Goal: Transaction & Acquisition: Download file/media

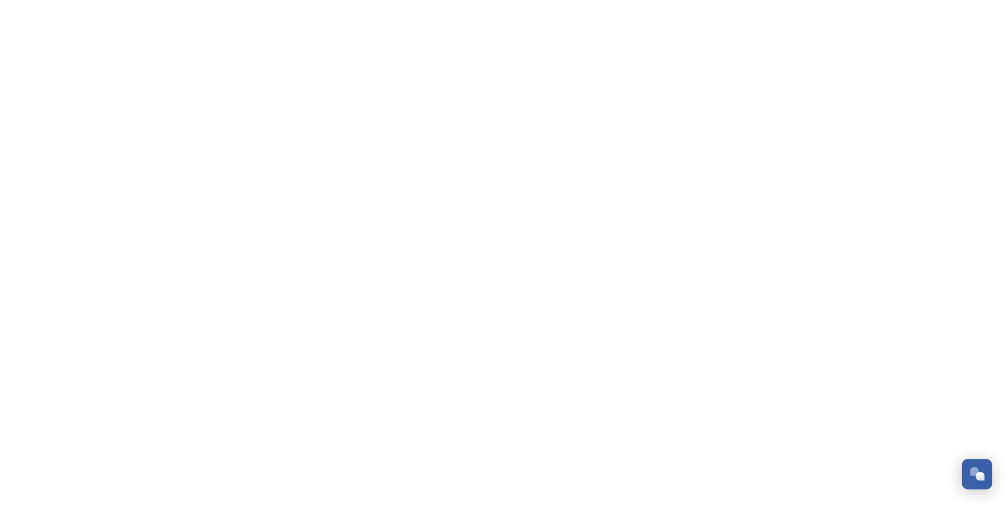
scroll to position [3186, 0]
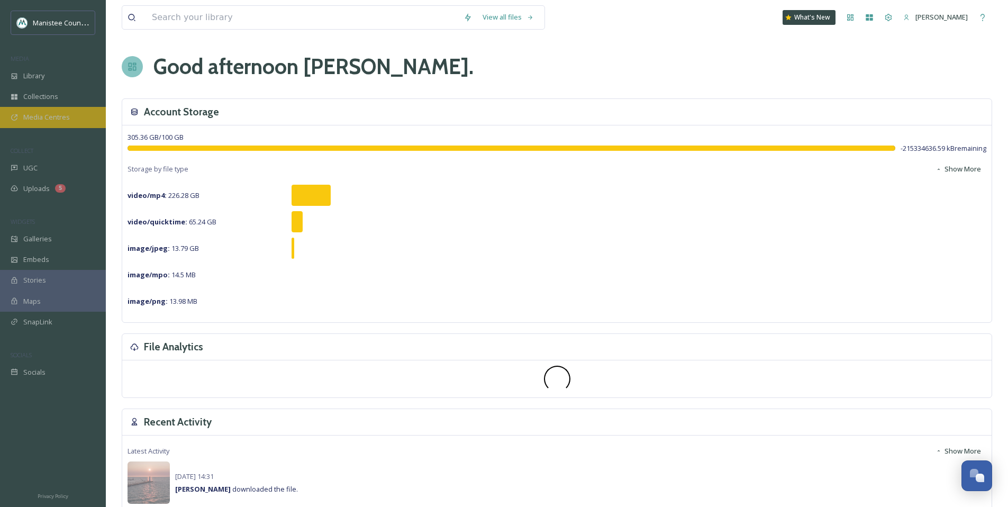
click at [36, 112] on span "Media Centres" at bounding box center [46, 117] width 47 height 10
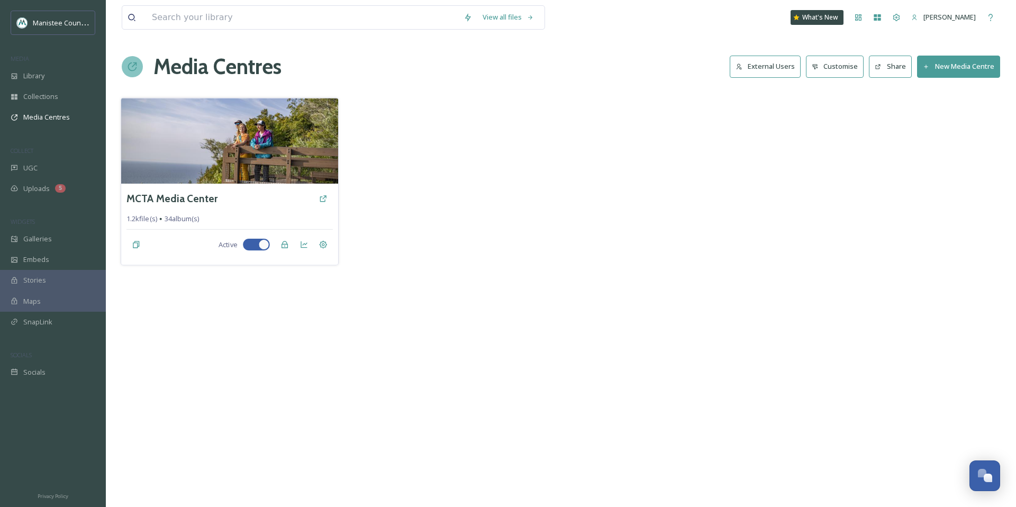
click at [178, 131] on img at bounding box center [229, 141] width 217 height 86
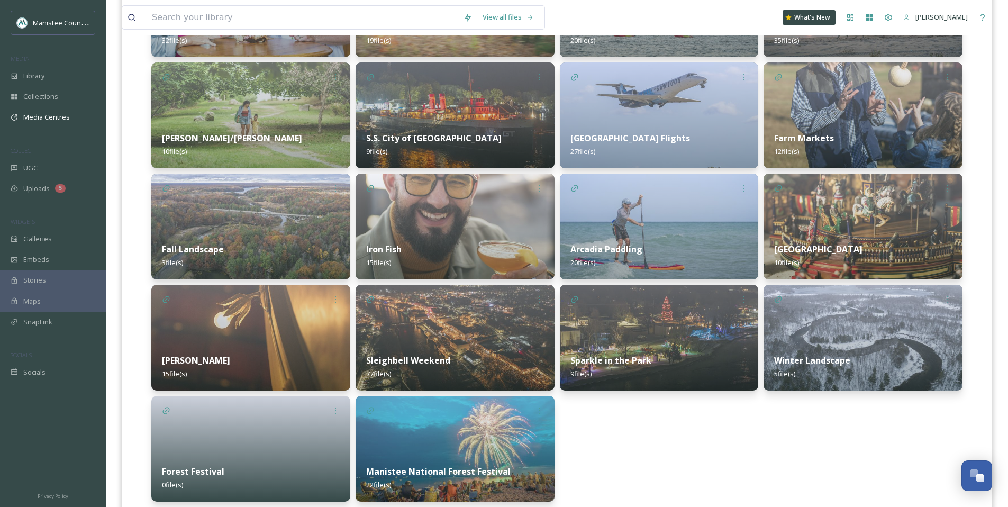
scroll to position [767, 0]
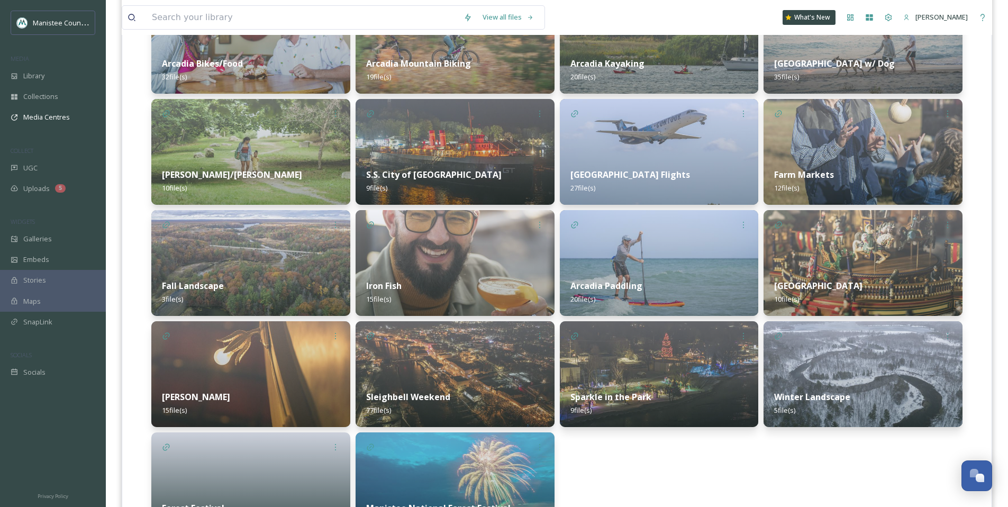
click at [258, 394] on div "[PERSON_NAME] 15 file(s)" at bounding box center [250, 403] width 199 height 47
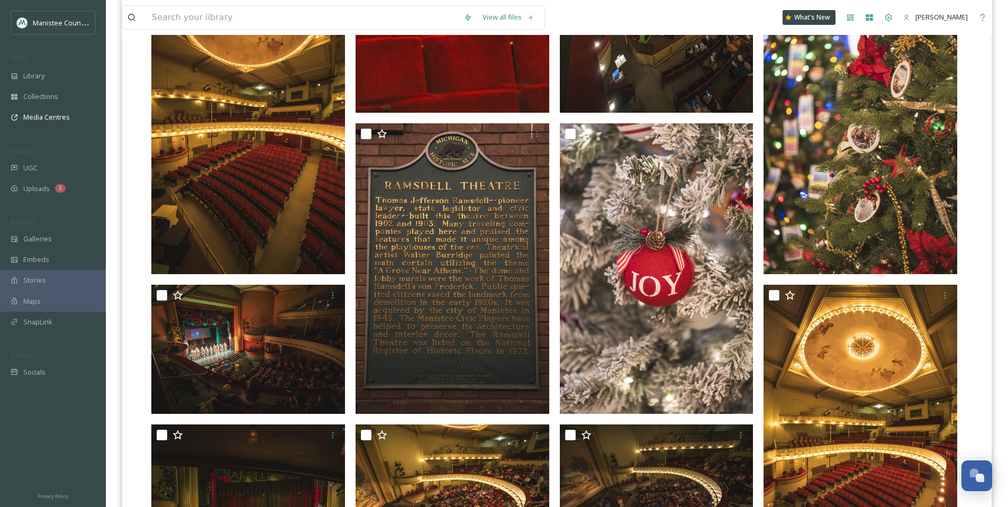
scroll to position [631, 0]
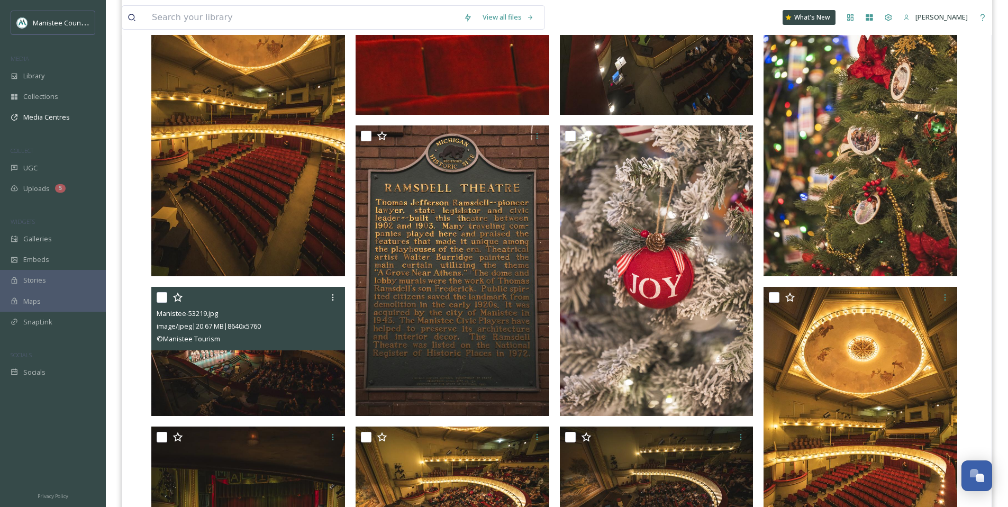
click at [216, 356] on img at bounding box center [248, 351] width 194 height 129
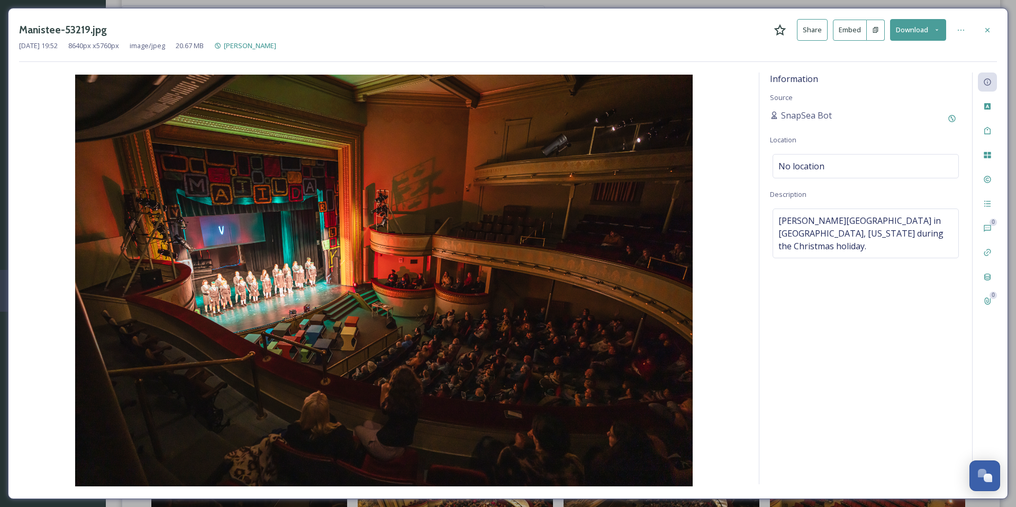
click at [998, 29] on div "Manistee-53219.jpg Share Embed Download [DATE] 19:52 8640 px x 5760 px image/jp…" at bounding box center [508, 253] width 1000 height 491
click at [982, 29] on div at bounding box center [987, 30] width 19 height 19
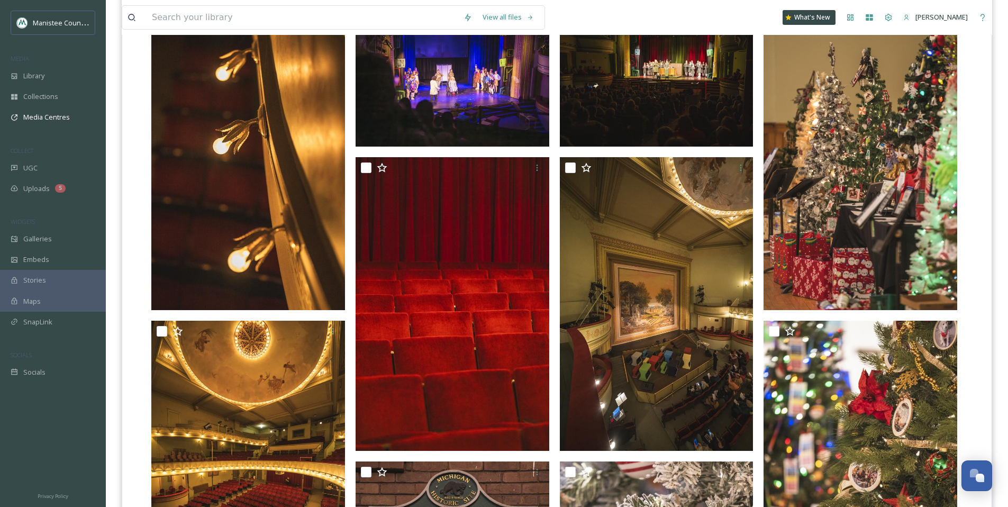
scroll to position [298, 0]
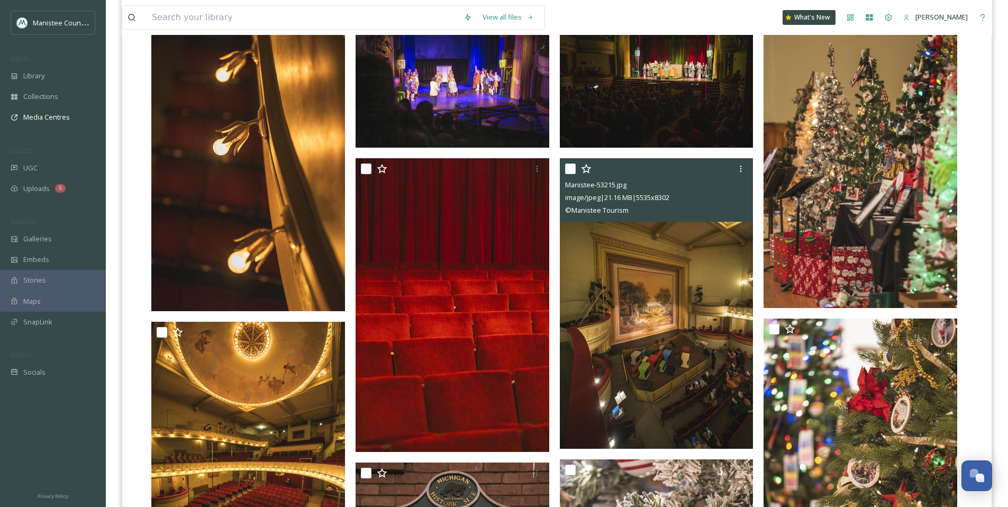
click at [618, 304] on img at bounding box center [657, 303] width 194 height 291
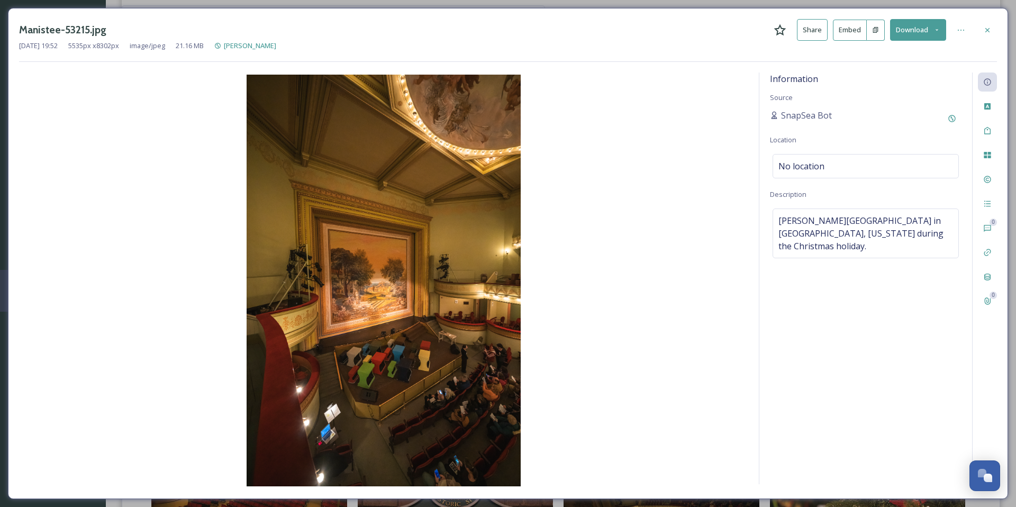
click at [988, 28] on icon at bounding box center [987, 30] width 8 height 8
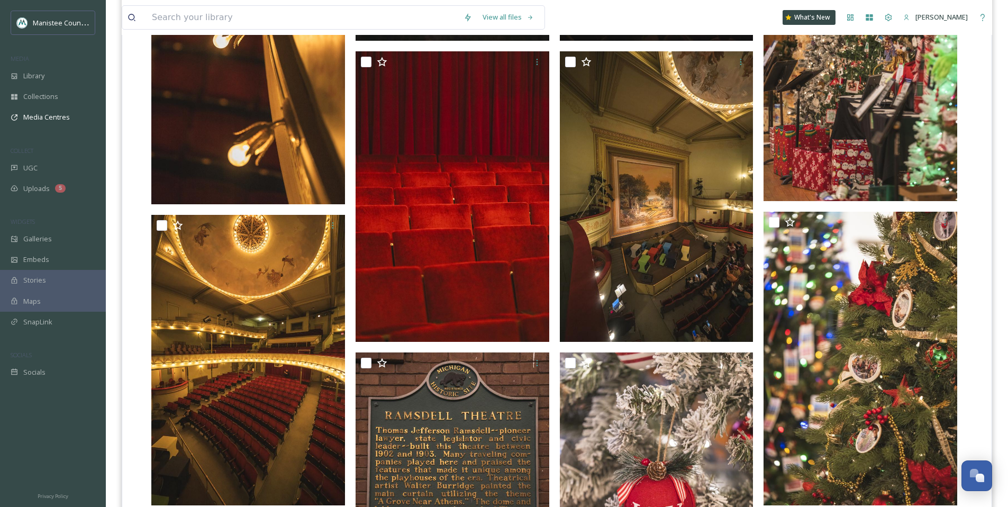
scroll to position [404, 0]
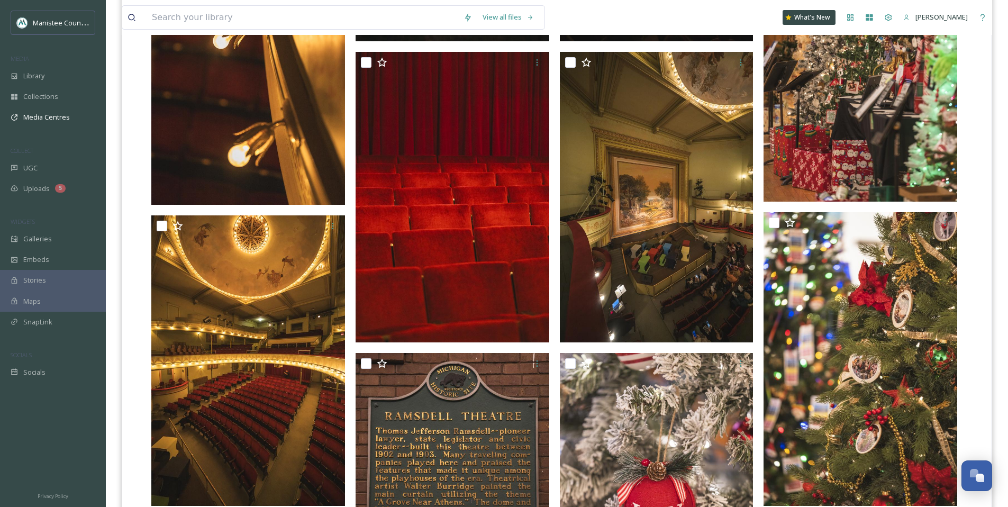
click at [836, 238] on div at bounding box center [861, 224] width 194 height 25
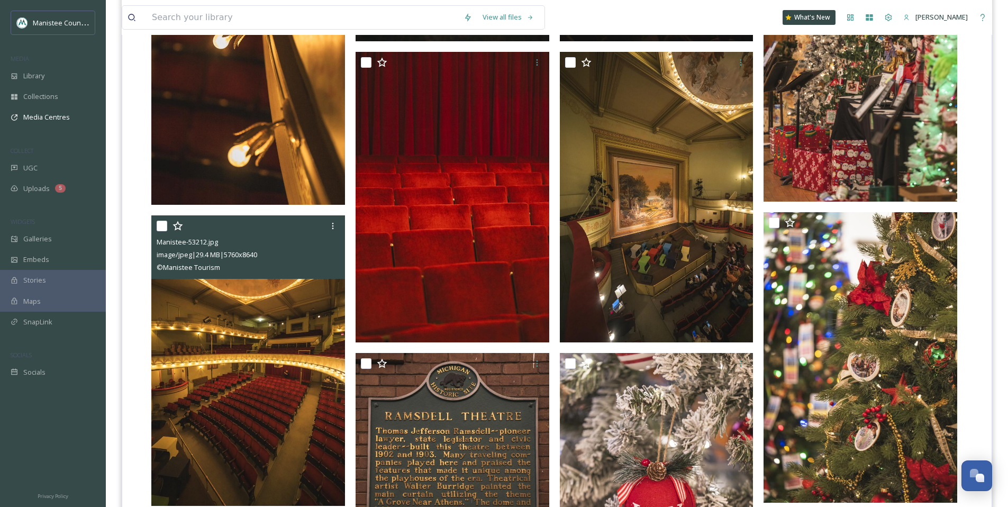
click at [195, 340] on img at bounding box center [248, 360] width 194 height 291
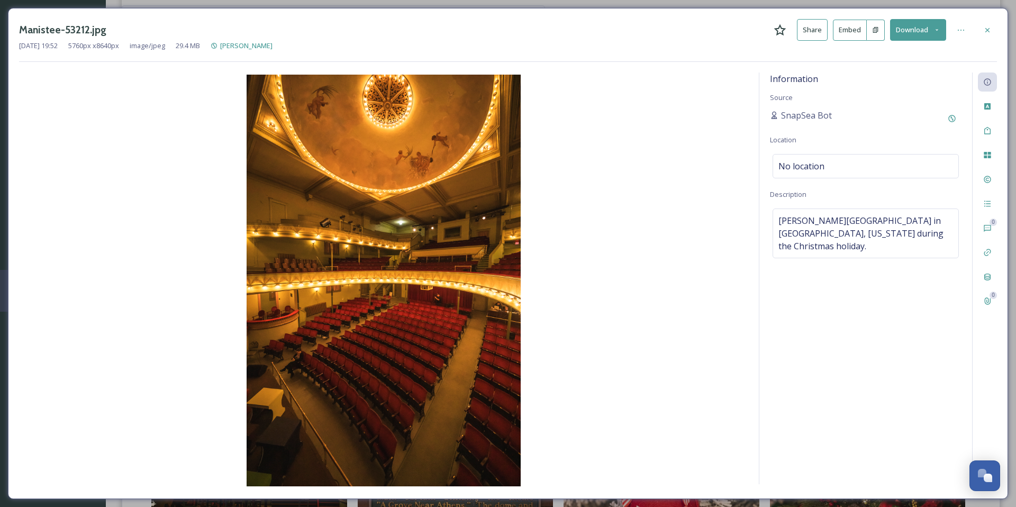
click at [982, 28] on div at bounding box center [987, 30] width 19 height 19
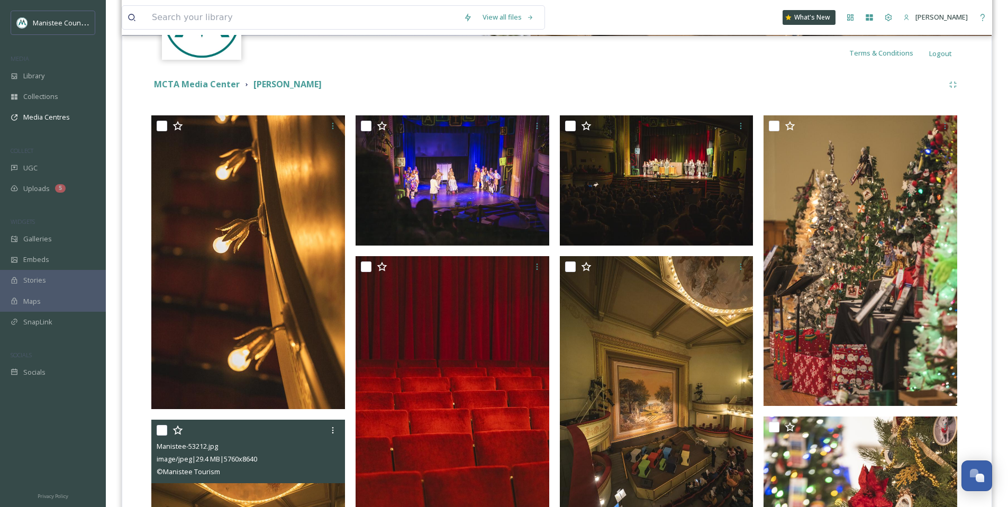
scroll to position [167, 0]
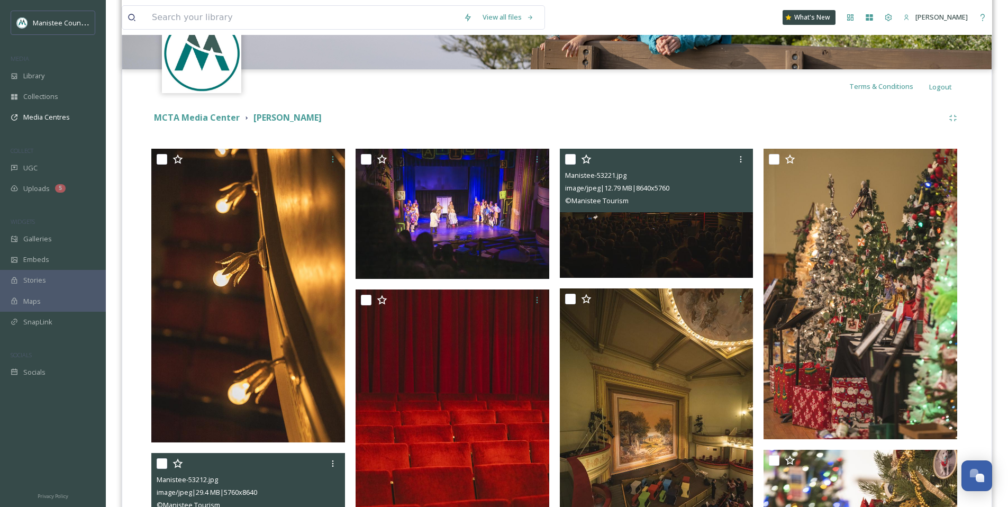
click at [643, 240] on img at bounding box center [657, 213] width 194 height 129
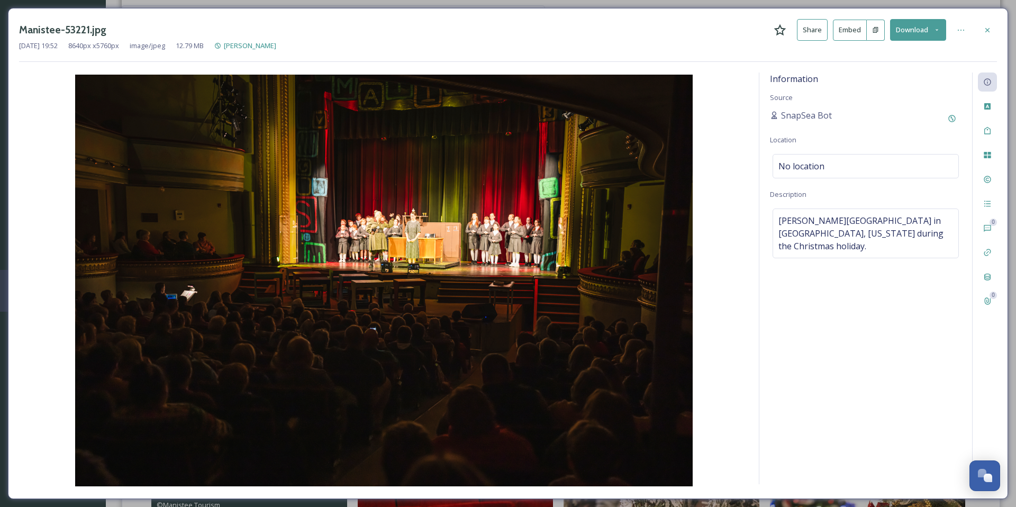
click at [991, 30] on icon at bounding box center [987, 30] width 8 height 8
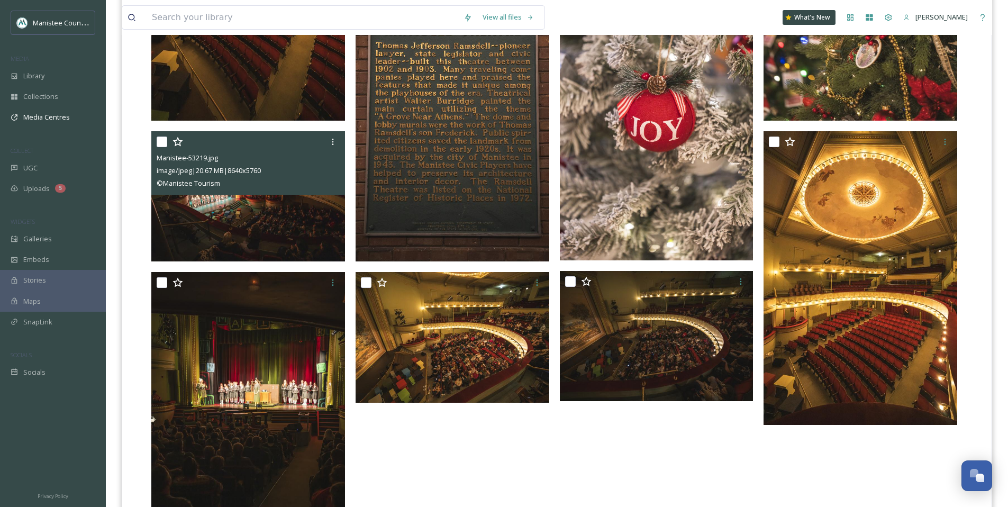
scroll to position [846, 0]
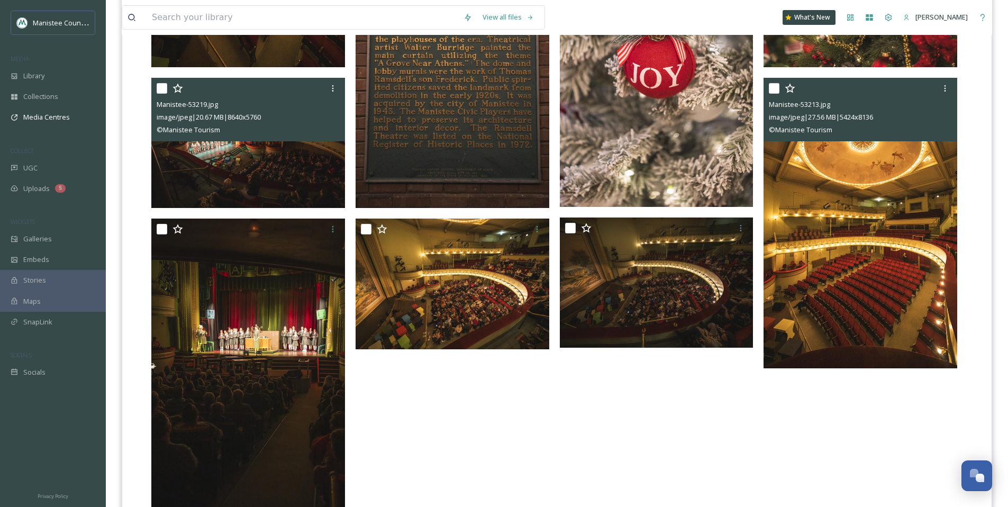
click at [868, 281] on img at bounding box center [861, 223] width 194 height 291
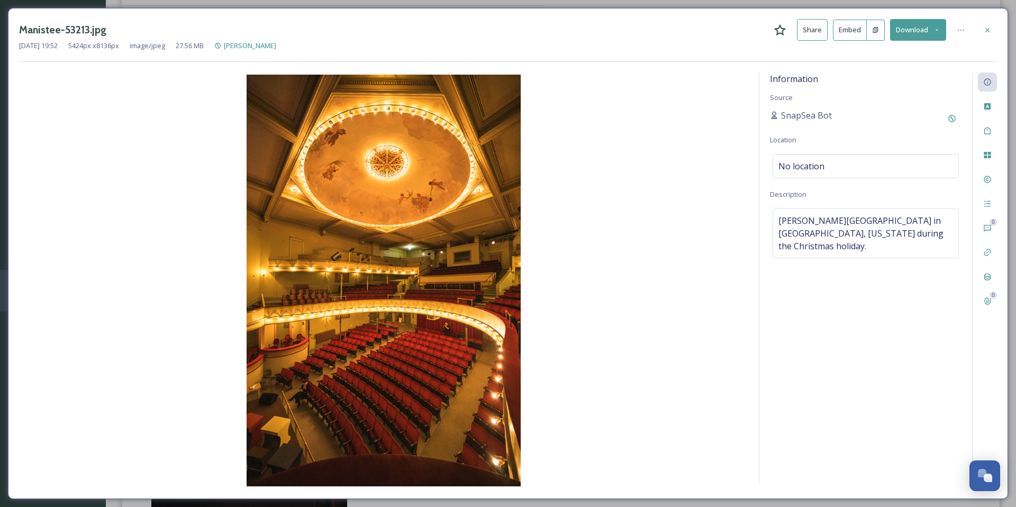
click at [938, 29] on icon at bounding box center [937, 29] width 7 height 7
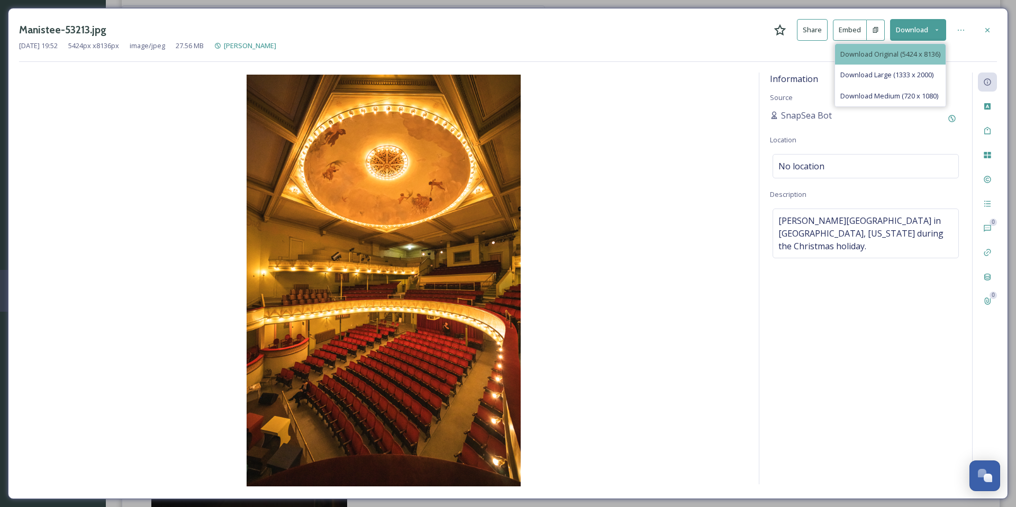
click at [891, 48] on div "Download Original (5424 x 8136)" at bounding box center [890, 54] width 111 height 21
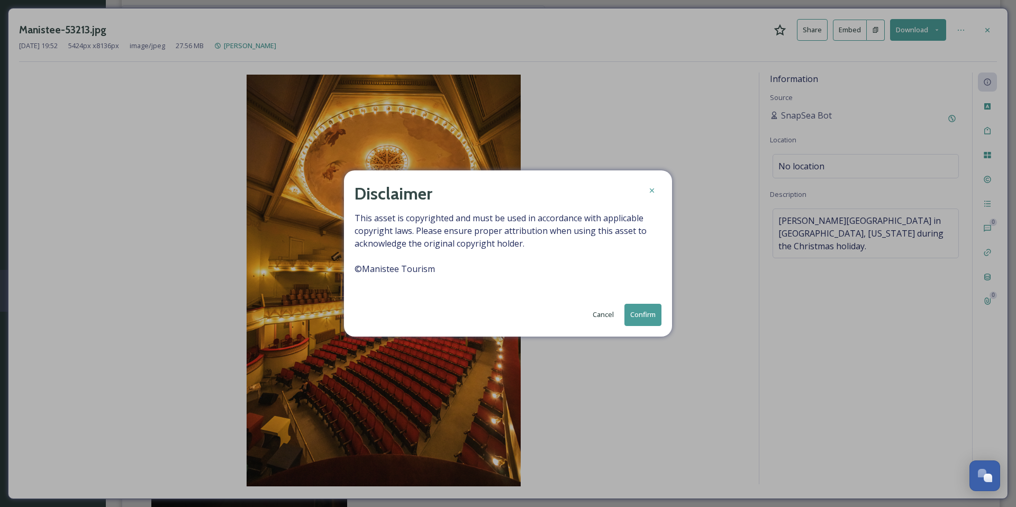
click at [641, 311] on button "Confirm" at bounding box center [643, 315] width 37 height 22
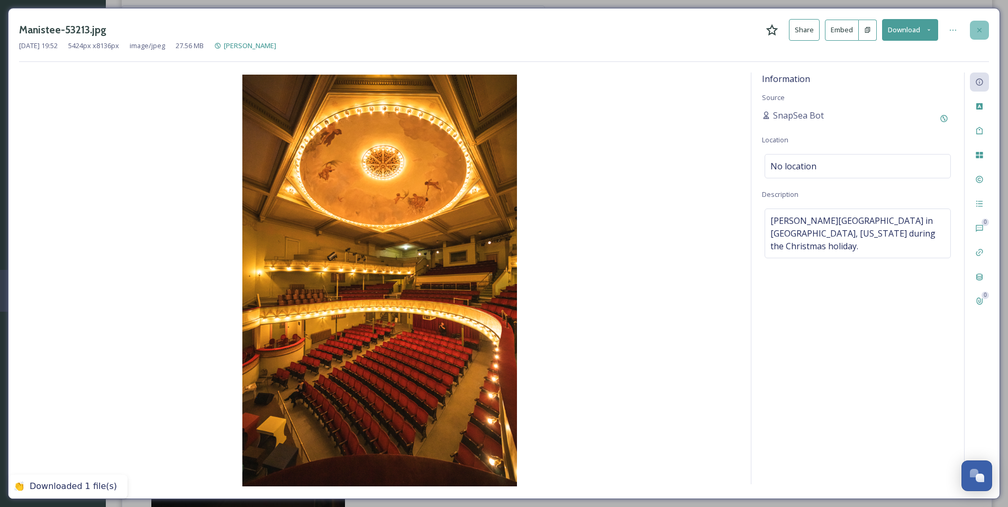
click at [981, 32] on icon at bounding box center [979, 30] width 8 height 8
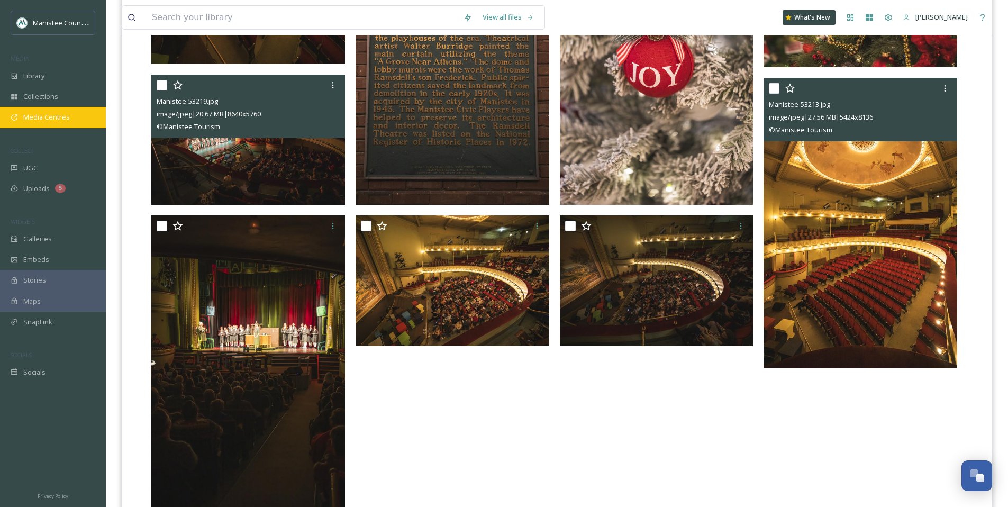
click at [55, 119] on span "Media Centres" at bounding box center [46, 117] width 47 height 10
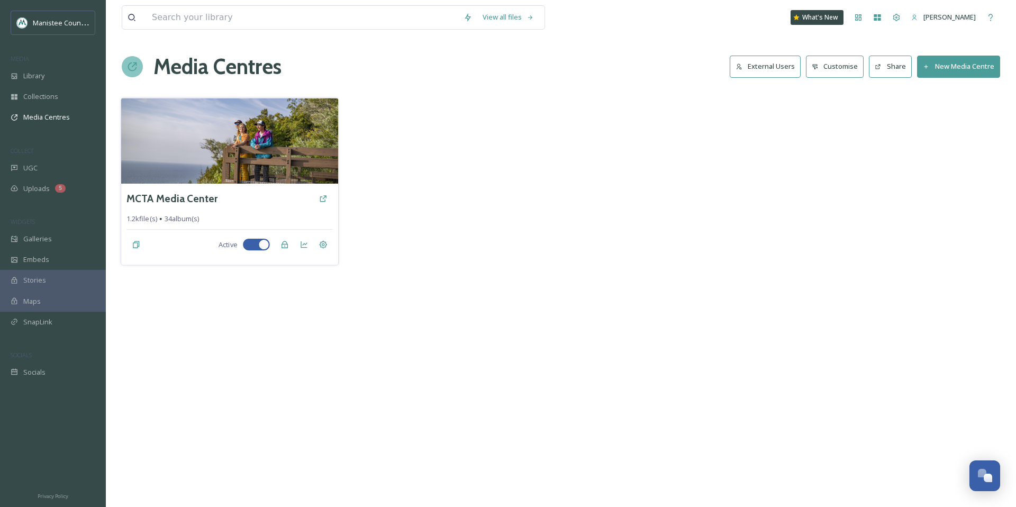
click at [255, 157] on img at bounding box center [229, 141] width 217 height 86
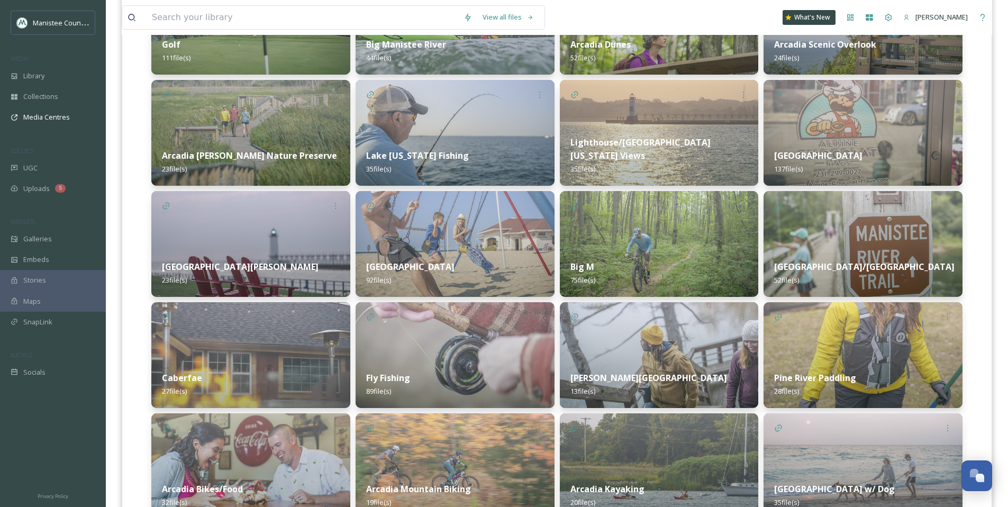
scroll to position [338, 0]
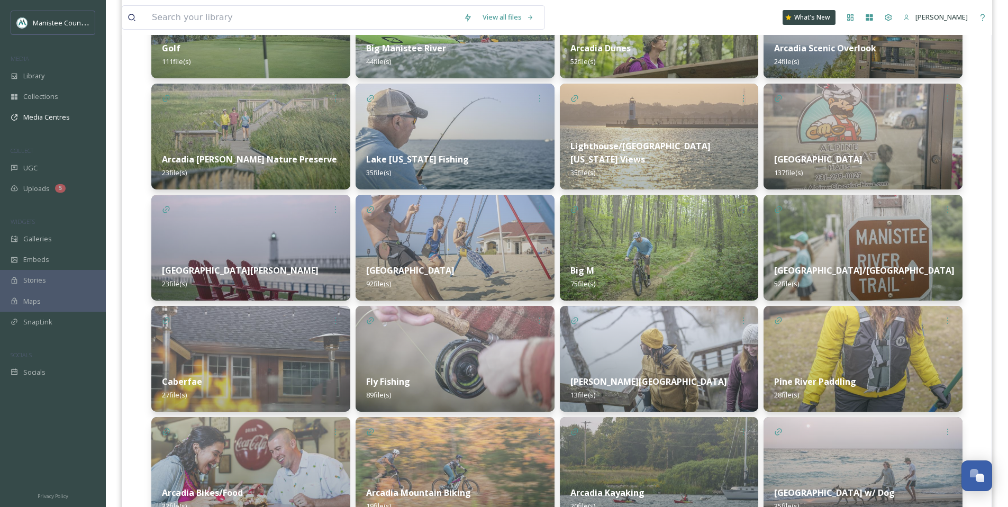
click at [858, 132] on img at bounding box center [863, 137] width 199 height 106
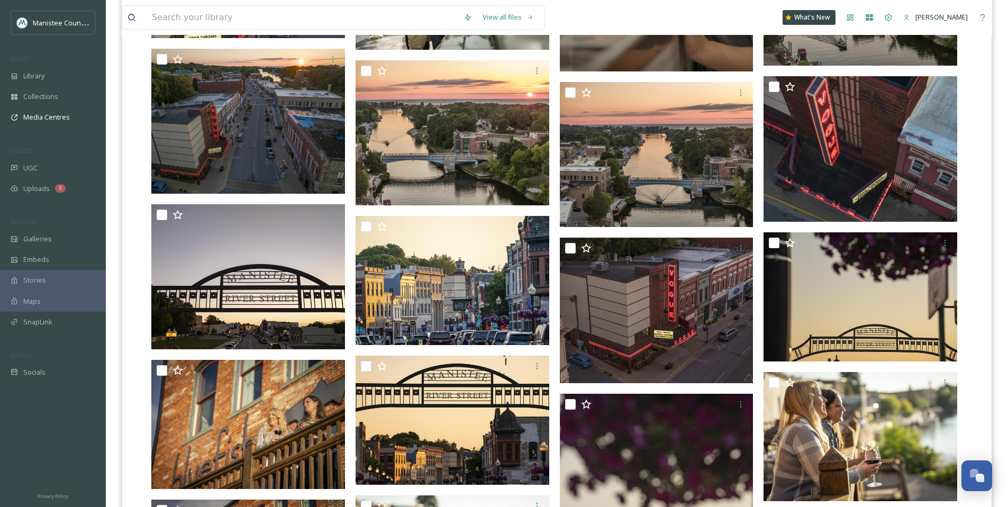
scroll to position [1547, 0]
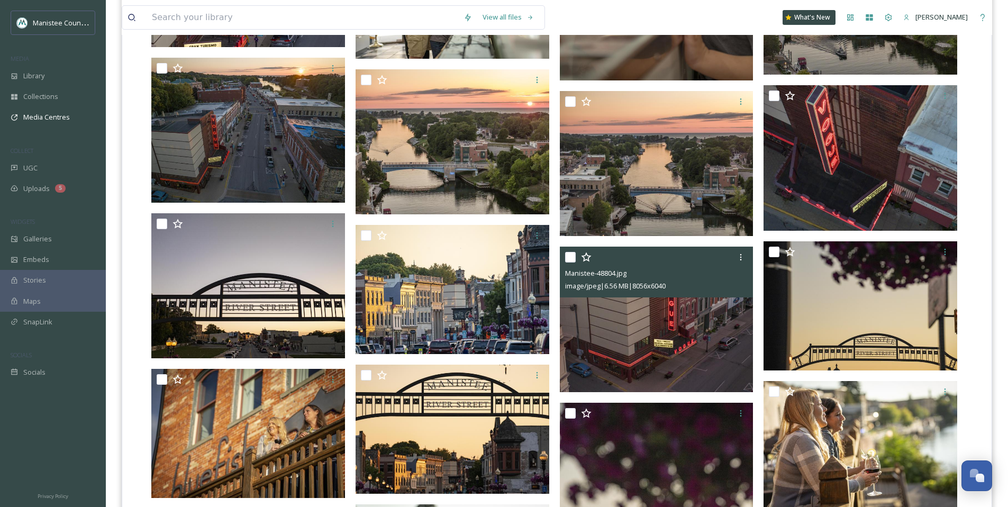
click at [673, 336] on img at bounding box center [657, 320] width 194 height 146
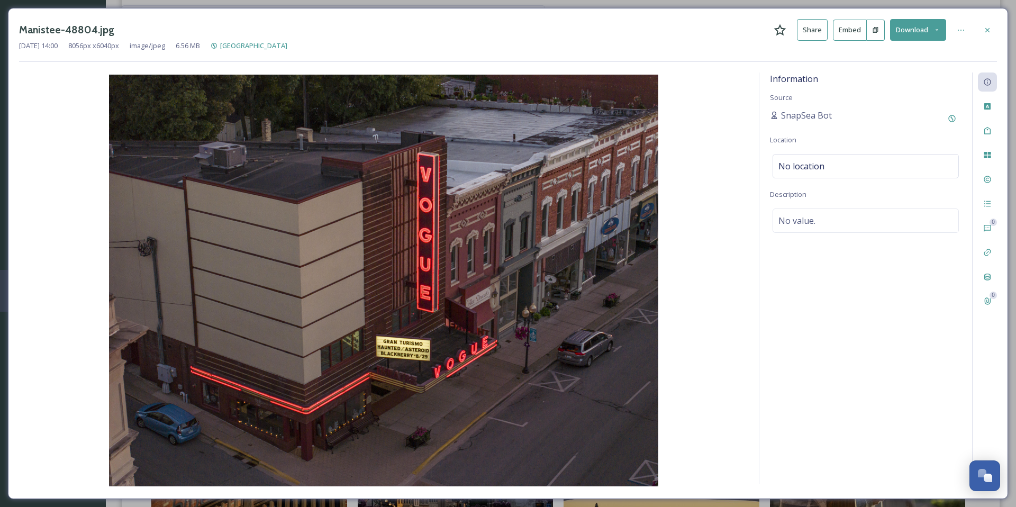
click at [935, 29] on icon at bounding box center [937, 29] width 7 height 7
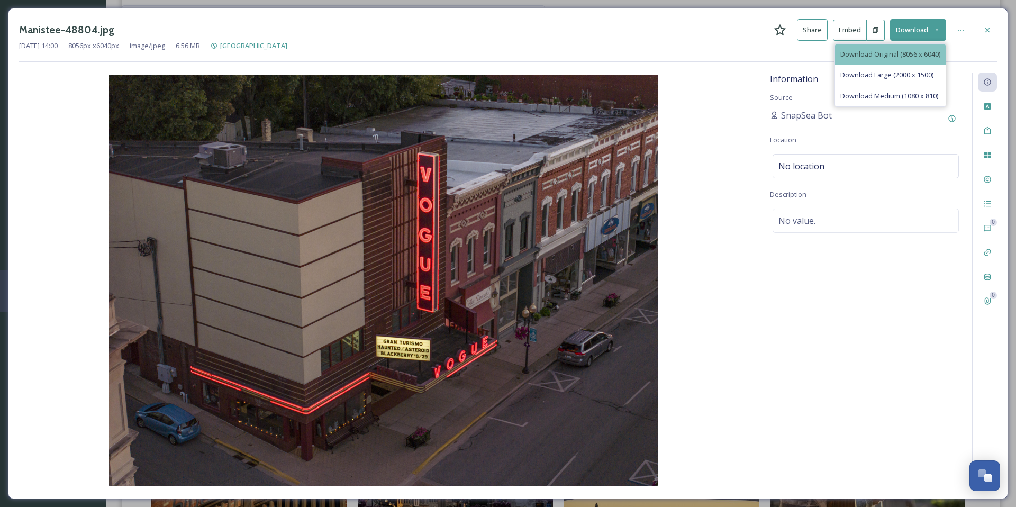
click at [876, 54] on span "Download Original (8056 x 6040)" at bounding box center [890, 54] width 100 height 10
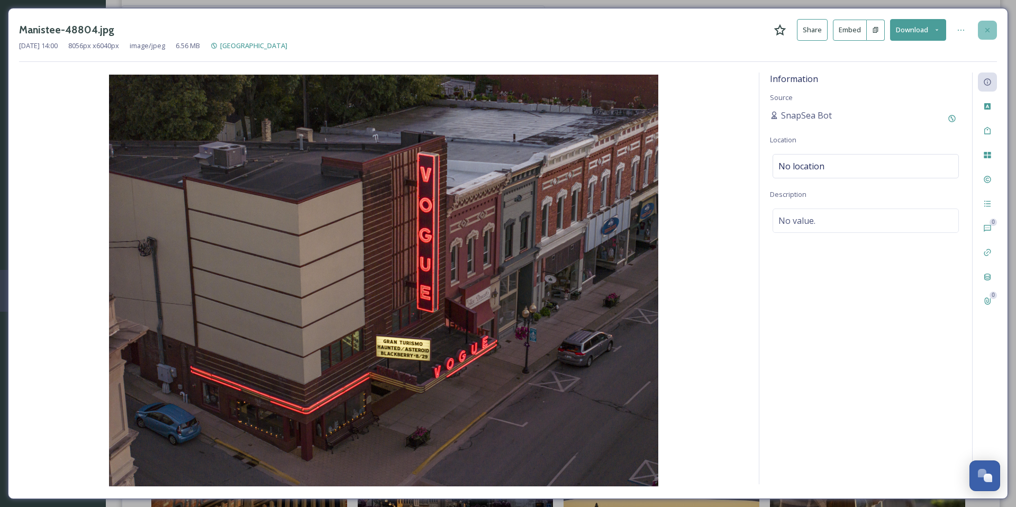
click at [987, 29] on icon at bounding box center [987, 30] width 4 height 4
